Goal: Navigation & Orientation: Find specific page/section

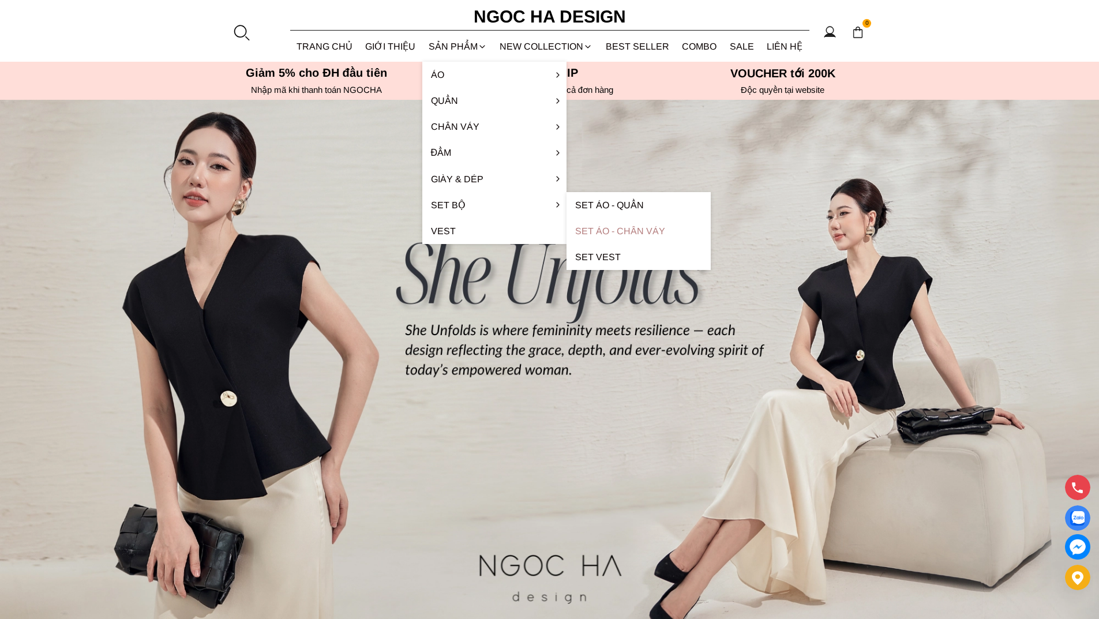
click at [608, 232] on link "Set Áo - Chân váy" at bounding box center [638, 231] width 144 height 26
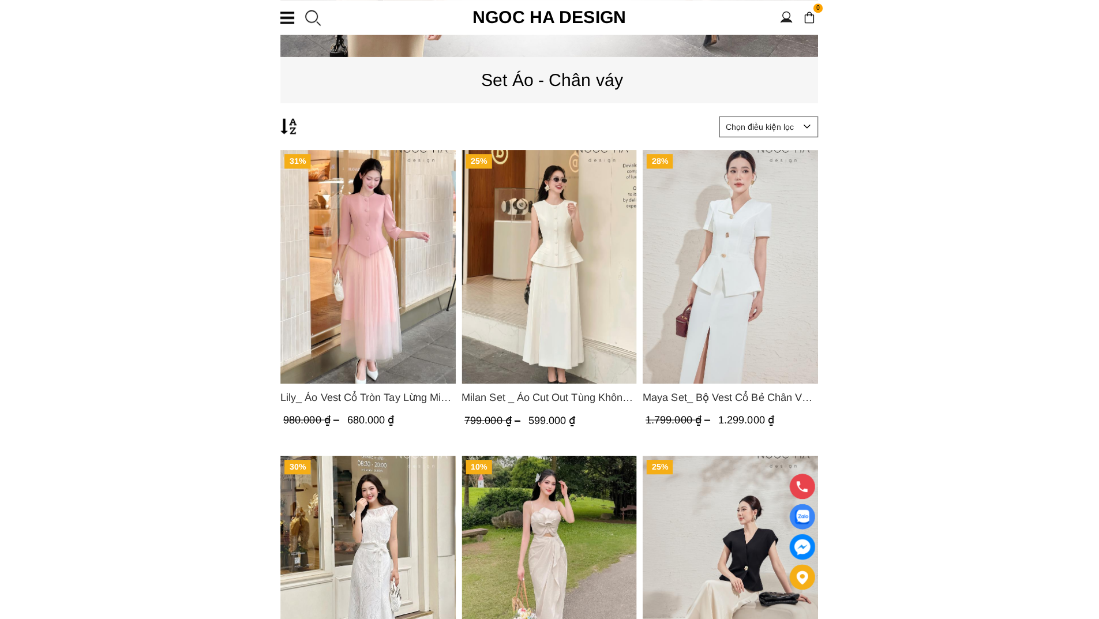
scroll to position [346, 0]
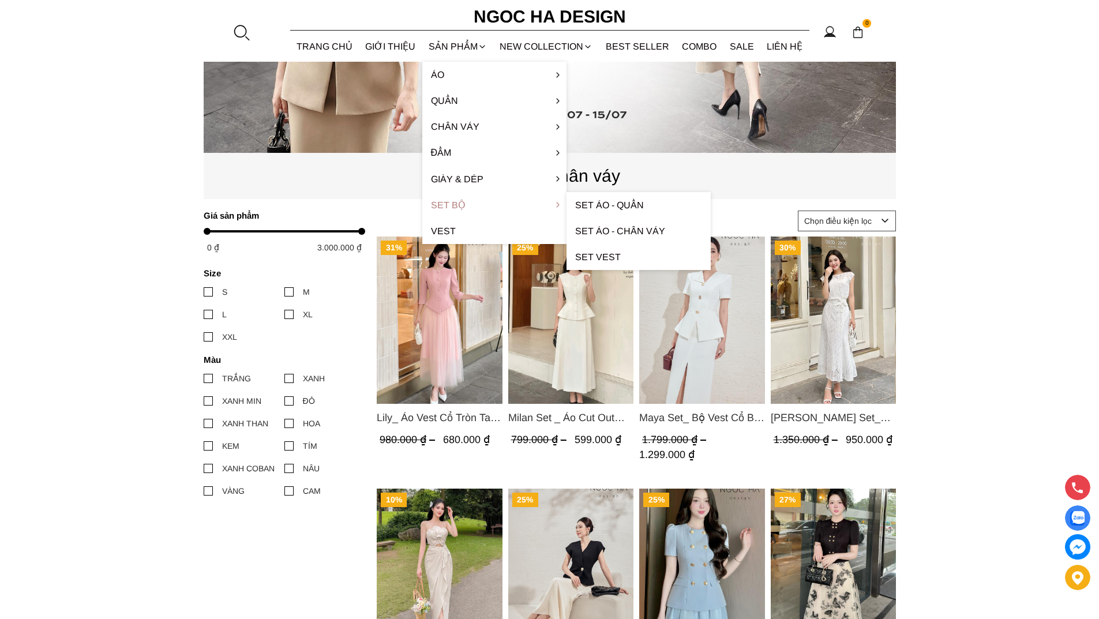
click at [438, 204] on link "Set Bộ" at bounding box center [494, 205] width 144 height 26
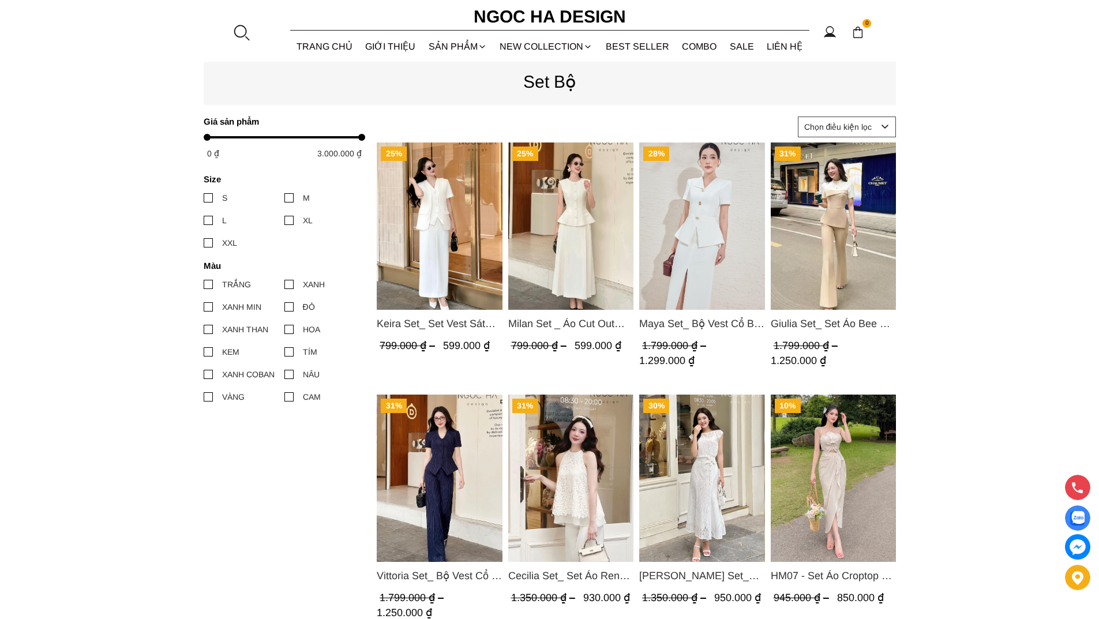
scroll to position [439, 0]
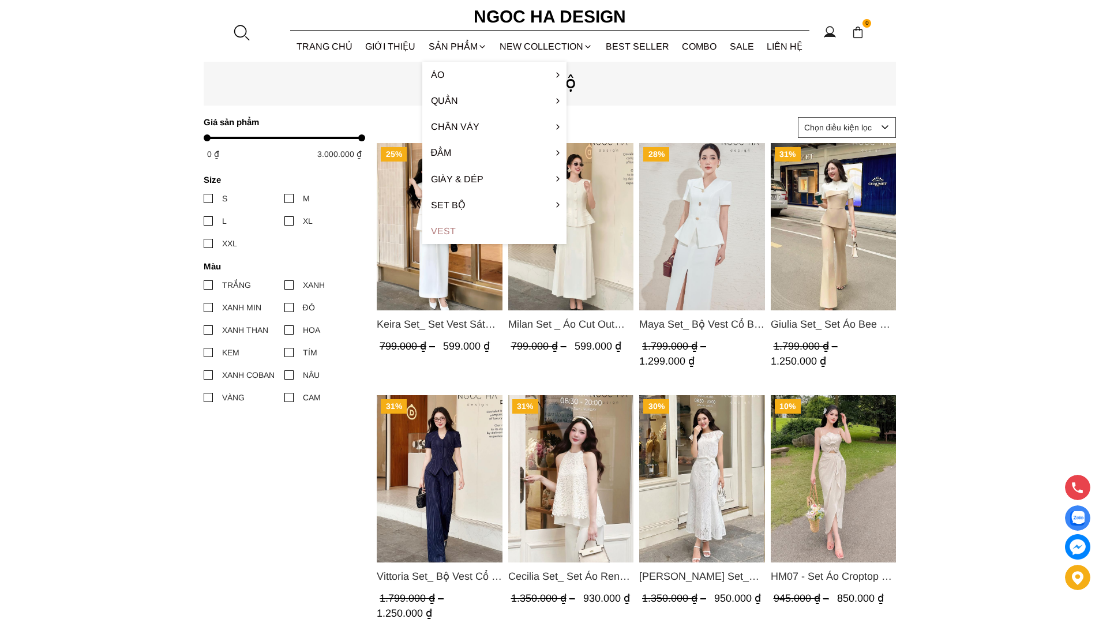
click at [557, 232] on link "Vest" at bounding box center [494, 231] width 144 height 26
